Goal: Task Accomplishment & Management: Complete application form

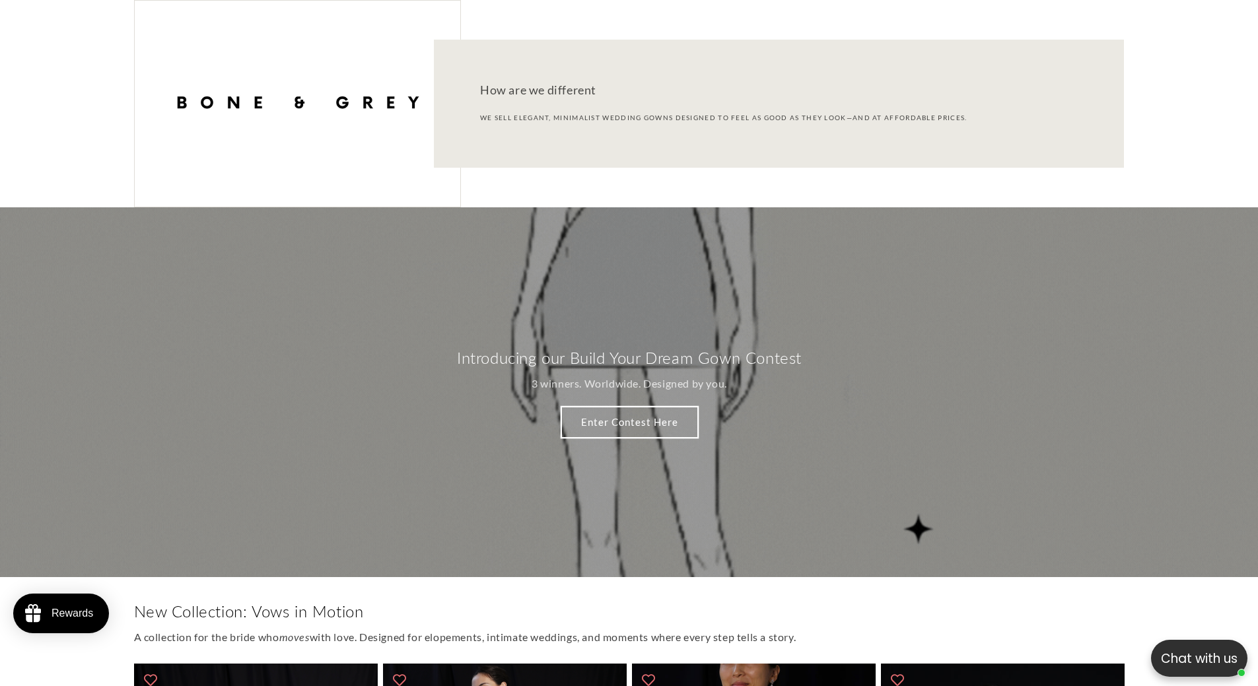
click at [644, 413] on link "Enter Contest Here" at bounding box center [629, 421] width 137 height 31
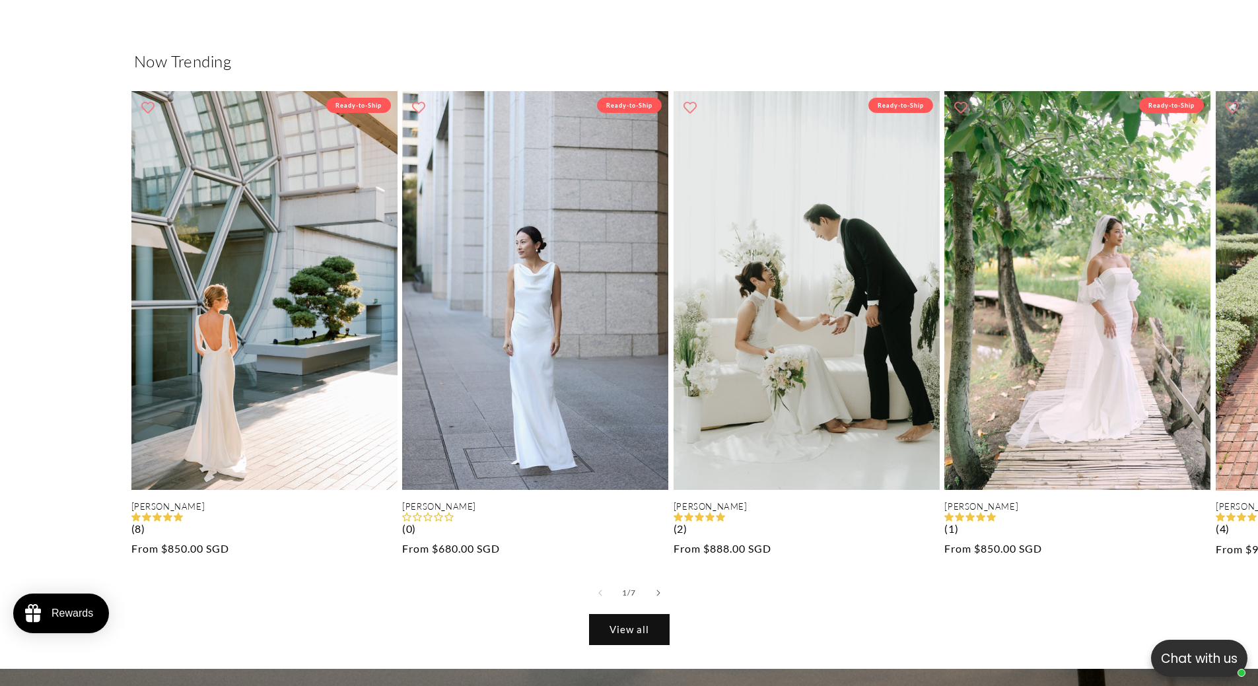
scroll to position [1123, 0]
